Goal: Task Accomplishment & Management: Complete application form

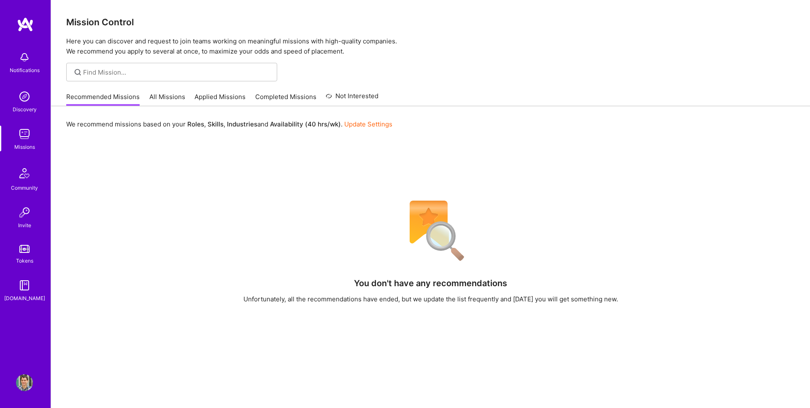
click at [158, 98] on link "All Missions" at bounding box center [167, 99] width 36 height 14
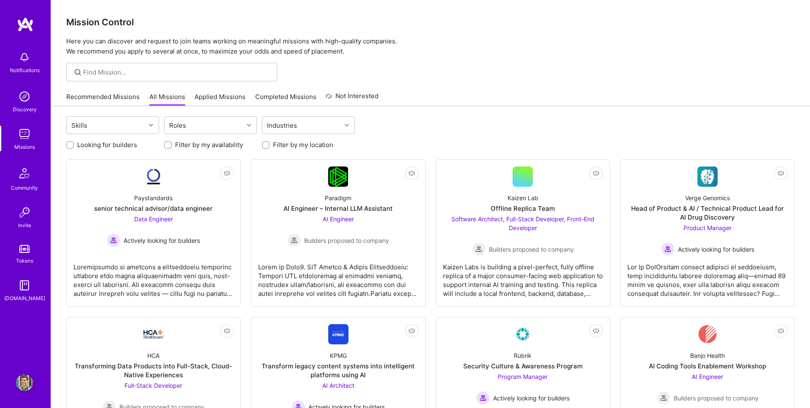
click at [225, 95] on link "Applied Missions" at bounding box center [220, 99] width 51 height 14
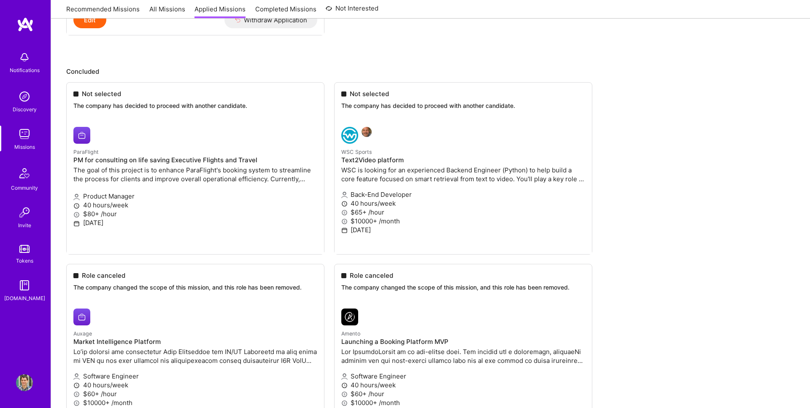
scroll to position [1694, 0]
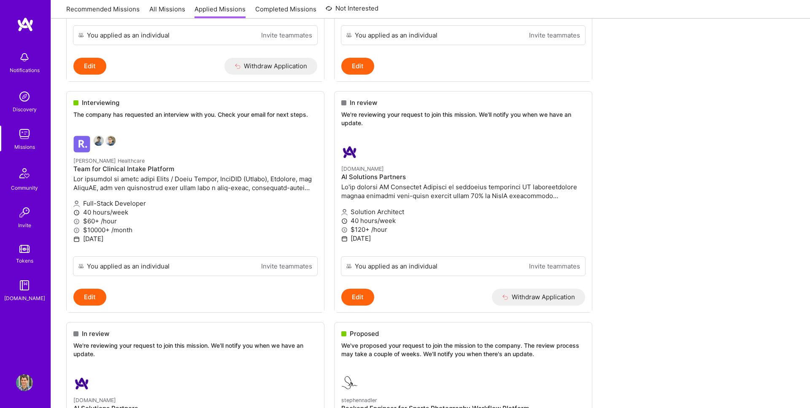
scroll to position [763, 0]
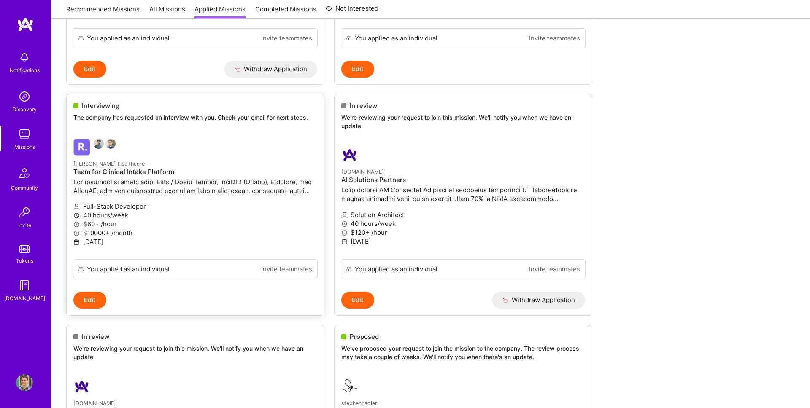
click at [77, 227] on icon at bounding box center [76, 225] width 6 height 6
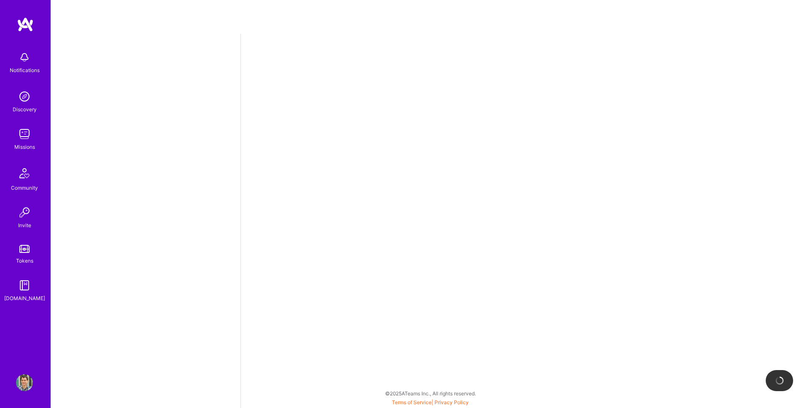
select select "AD"
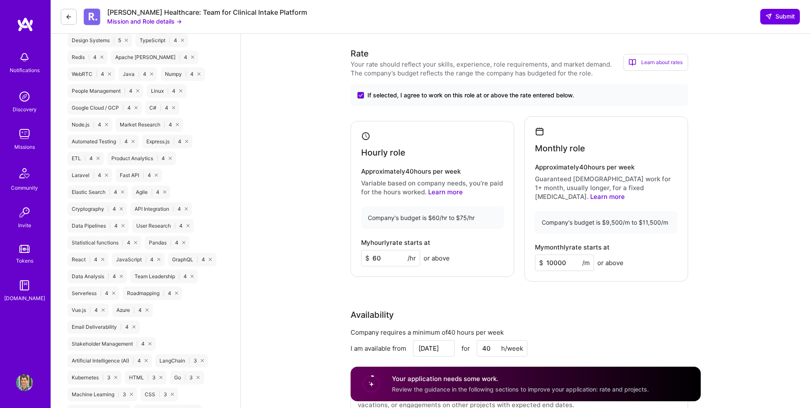
scroll to position [698, 0]
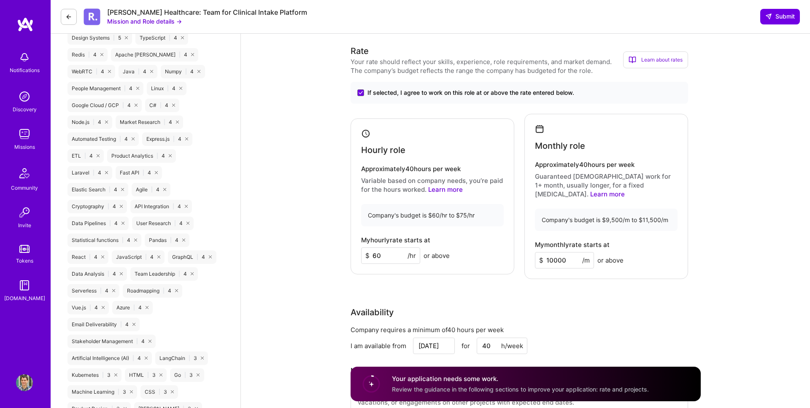
click at [625, 190] on link "Learn more" at bounding box center [607, 194] width 35 height 8
click at [452, 186] on link "Learn more" at bounding box center [445, 190] width 35 height 8
click at [381, 67] on div "Your rate should reflect your skills, experience, role requirements, and market…" at bounding box center [487, 66] width 273 height 18
click at [641, 56] on div "Learn about rates" at bounding box center [655, 59] width 65 height 17
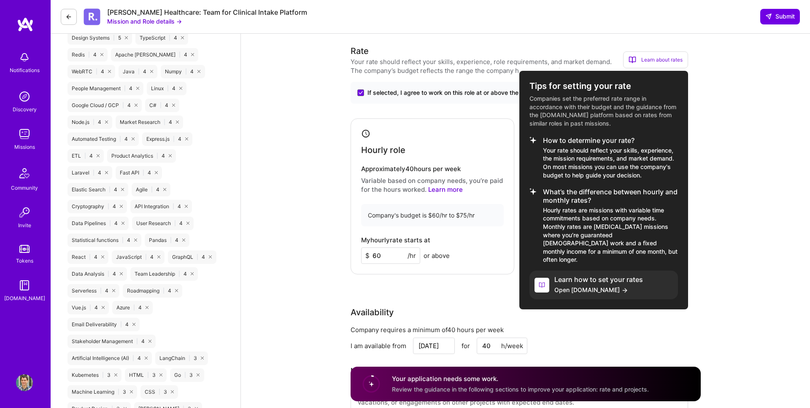
click at [603, 276] on h4 "Learn how to set your rates" at bounding box center [598, 280] width 89 height 8
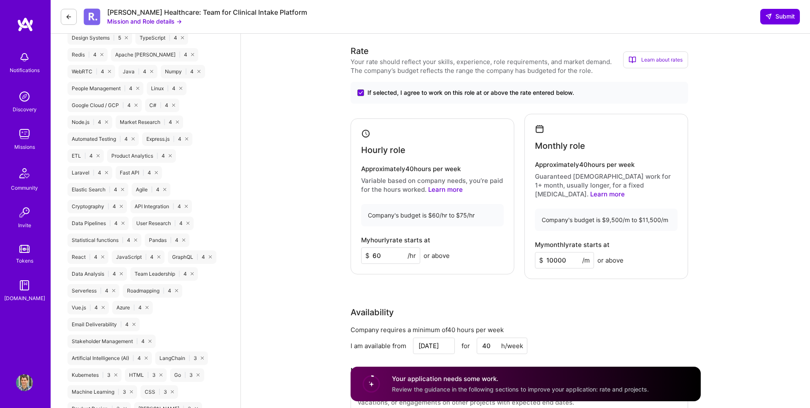
click at [655, 55] on div "Learn about rates" at bounding box center [655, 59] width 65 height 17
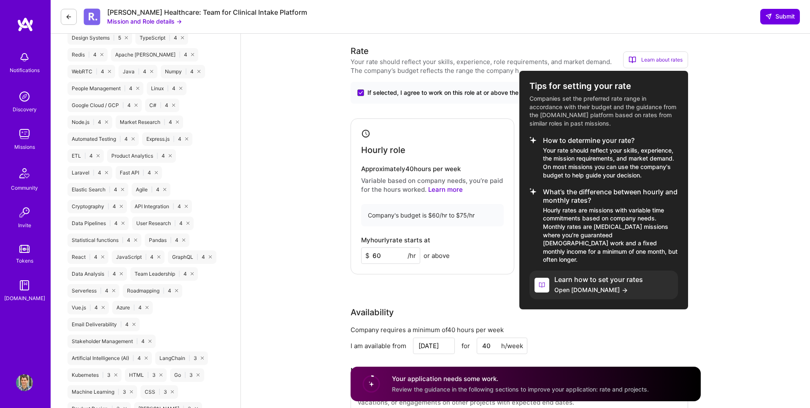
click at [345, 232] on div at bounding box center [405, 204] width 810 height 408
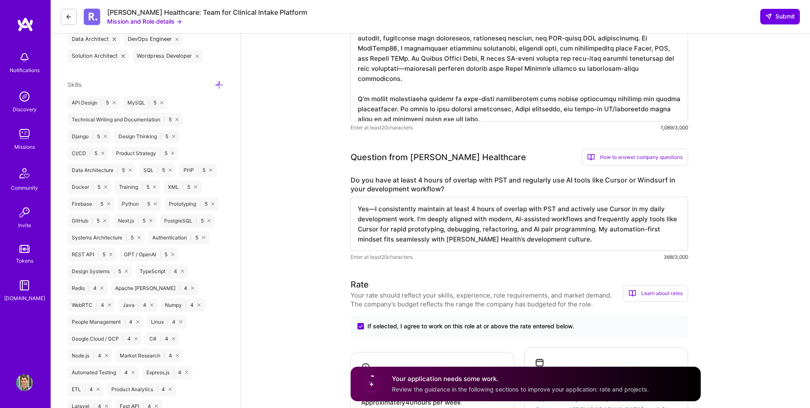
scroll to position [468, 0]
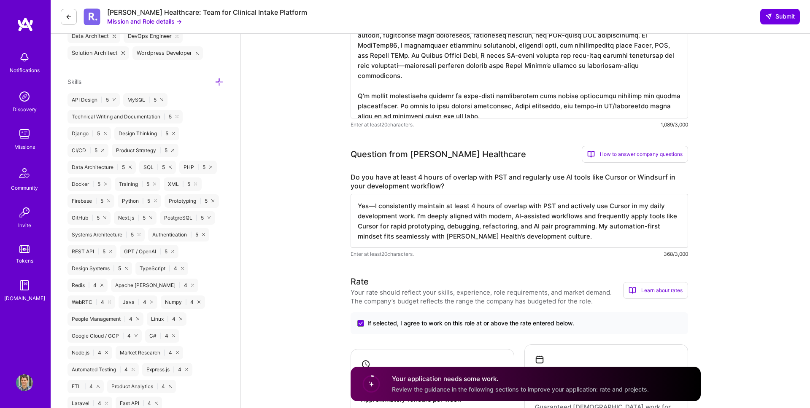
click at [25, 253] on img at bounding box center [24, 249] width 10 height 8
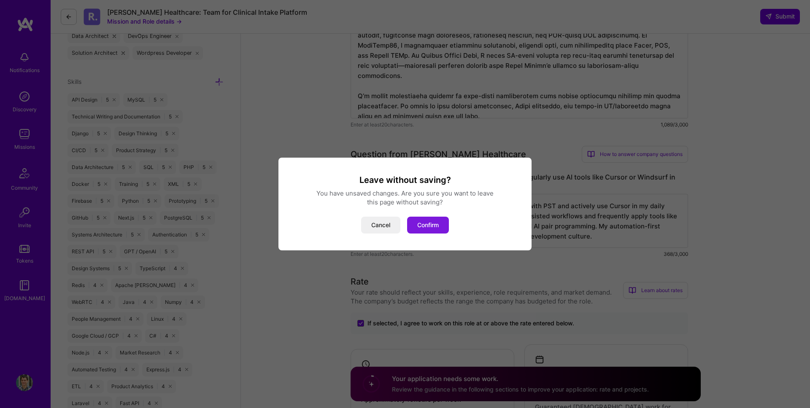
click at [433, 221] on button "Confirm" at bounding box center [428, 225] width 42 height 17
